Goal: Task Accomplishment & Management: Use online tool/utility

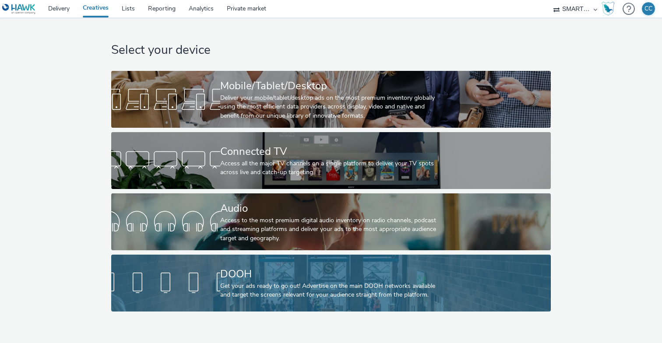
click at [261, 277] on div "DOOH" at bounding box center [329, 274] width 218 height 15
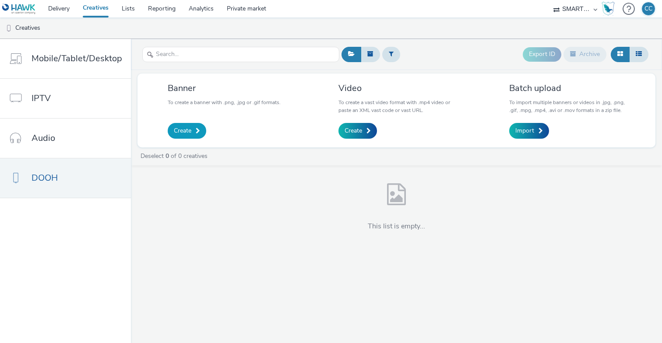
click at [190, 126] on link "Create" at bounding box center [187, 131] width 39 height 16
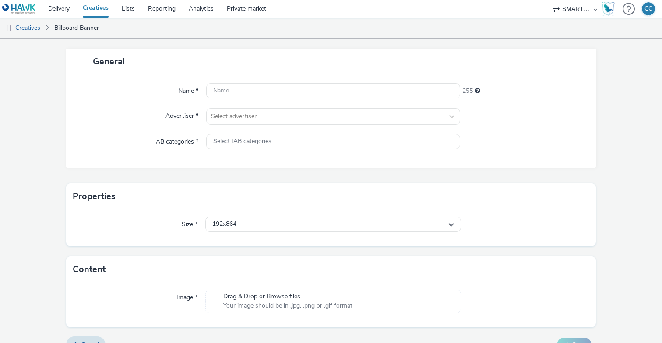
scroll to position [60, 0]
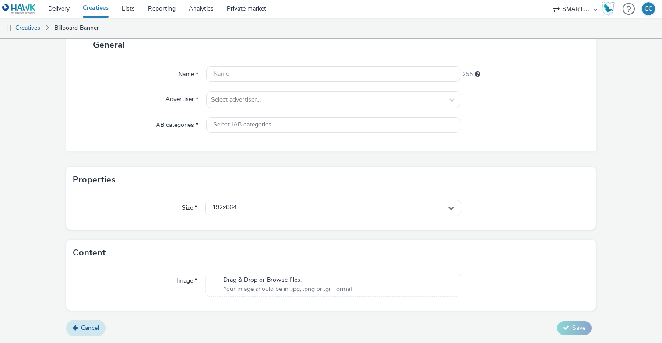
click at [91, 327] on span "Cancel" at bounding box center [90, 328] width 18 height 8
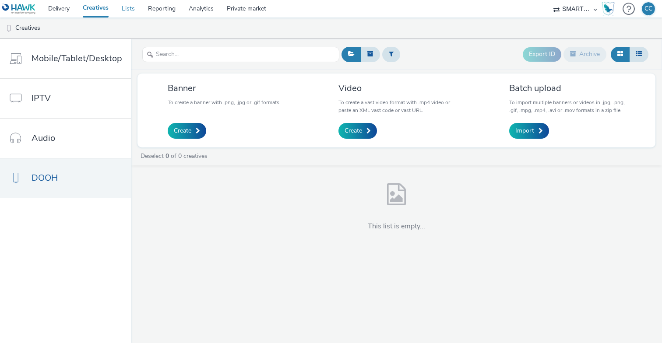
click at [134, 10] on link "Lists" at bounding box center [128, 9] width 26 height 18
